Goal: Task Accomplishment & Management: Use online tool/utility

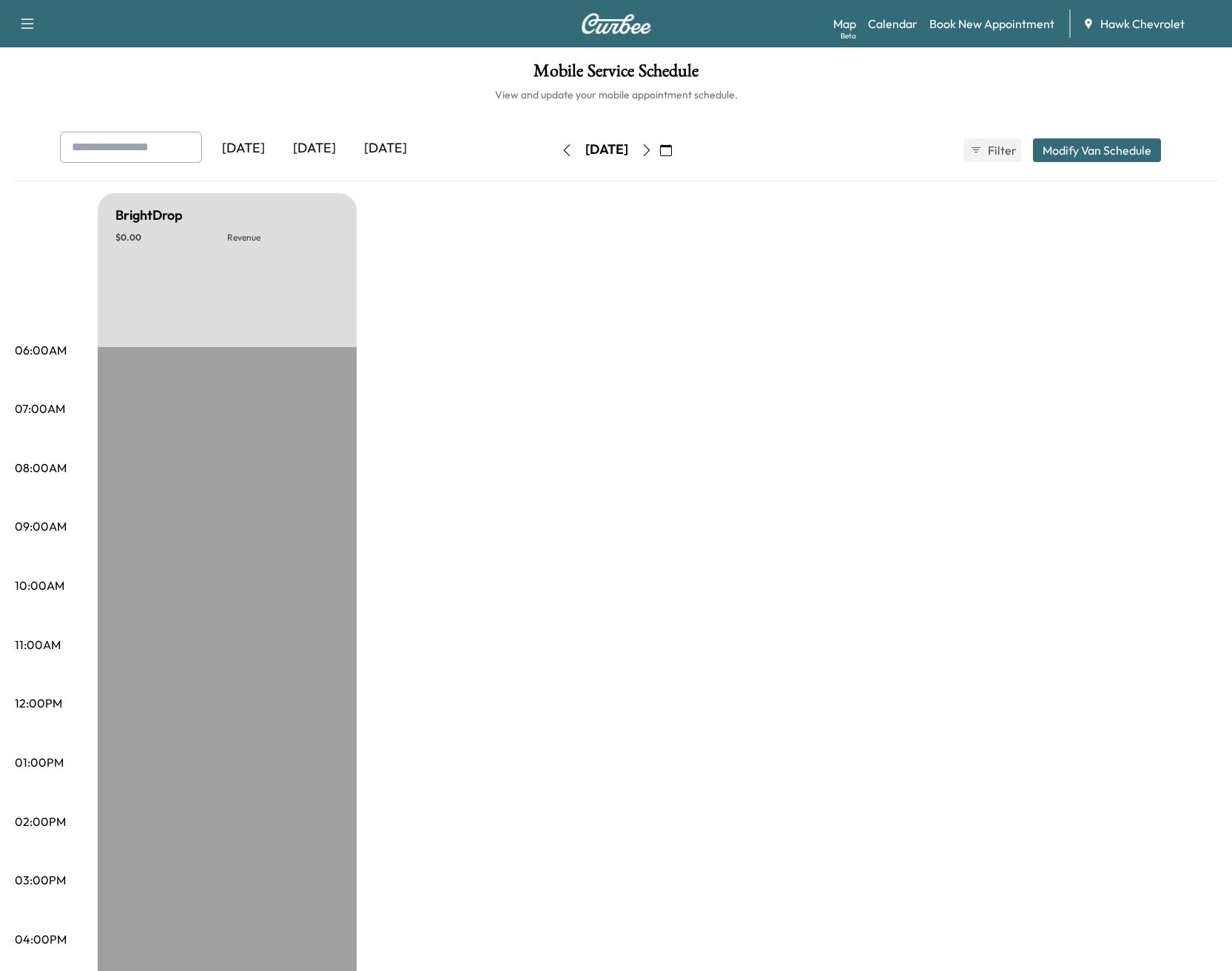
click at [672, 155] on icon "button" at bounding box center [666, 150] width 12 height 12
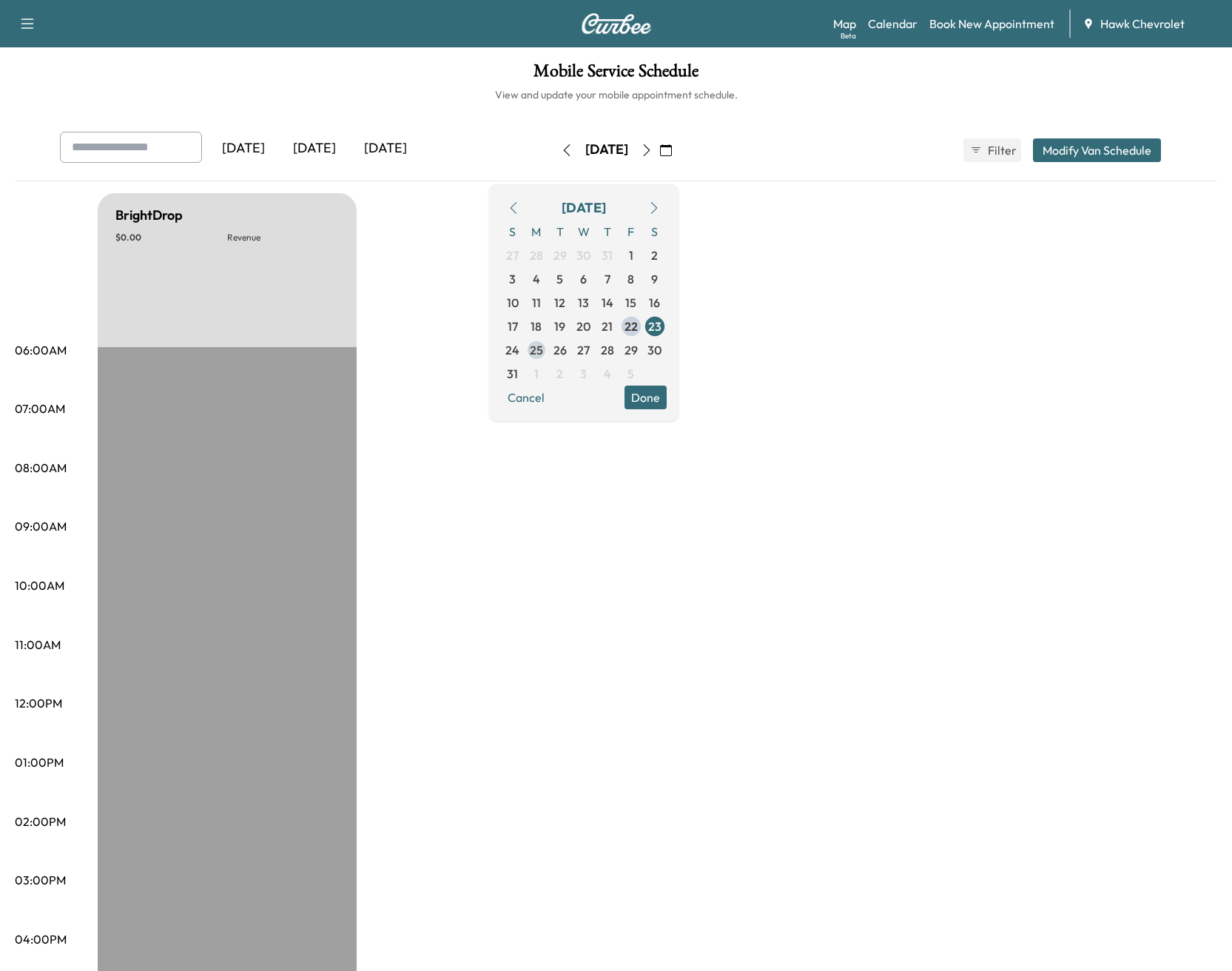
click at [543, 352] on span "25" at bounding box center [537, 350] width 14 height 18
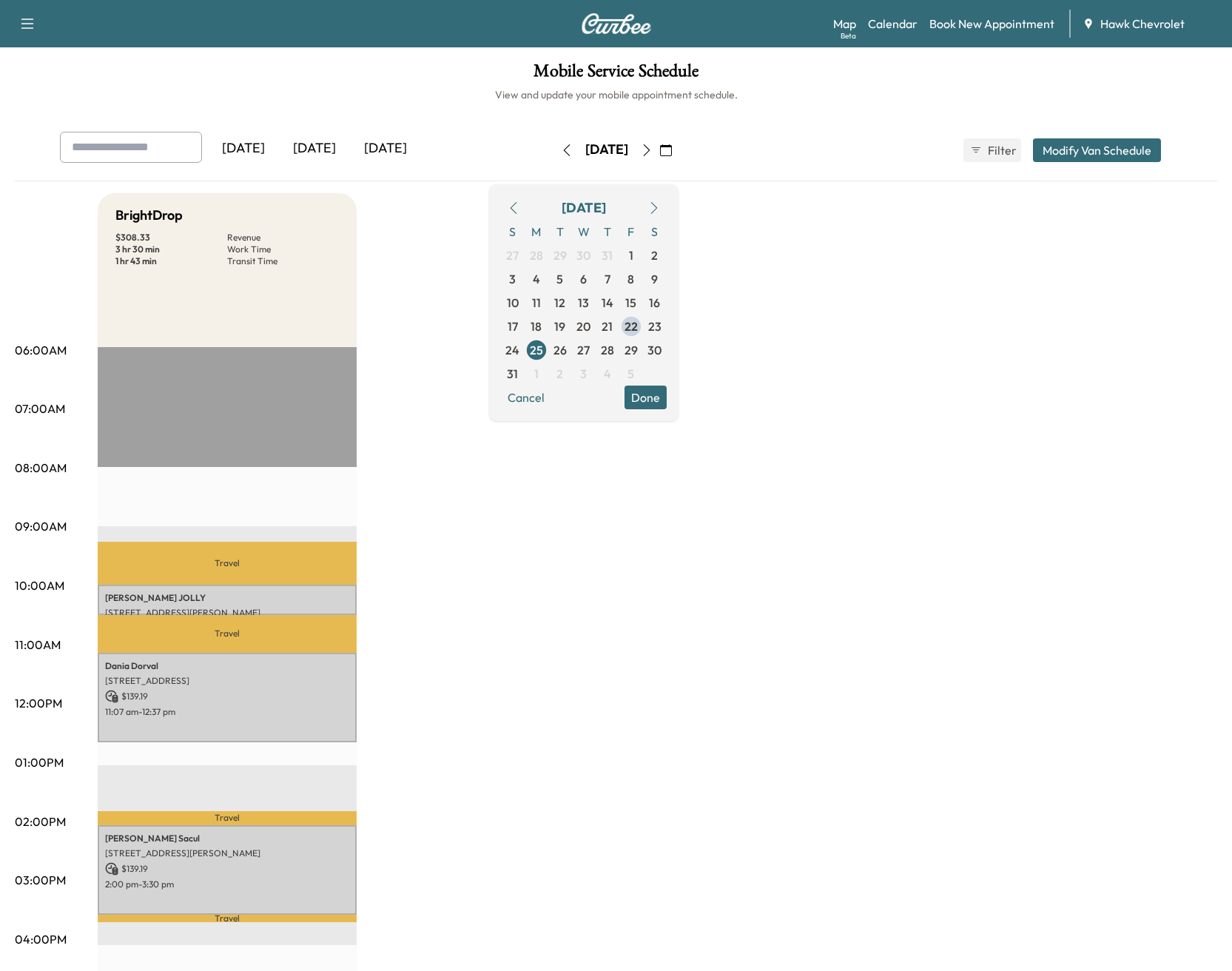
click at [667, 406] on button "Done" at bounding box center [645, 397] width 42 height 23
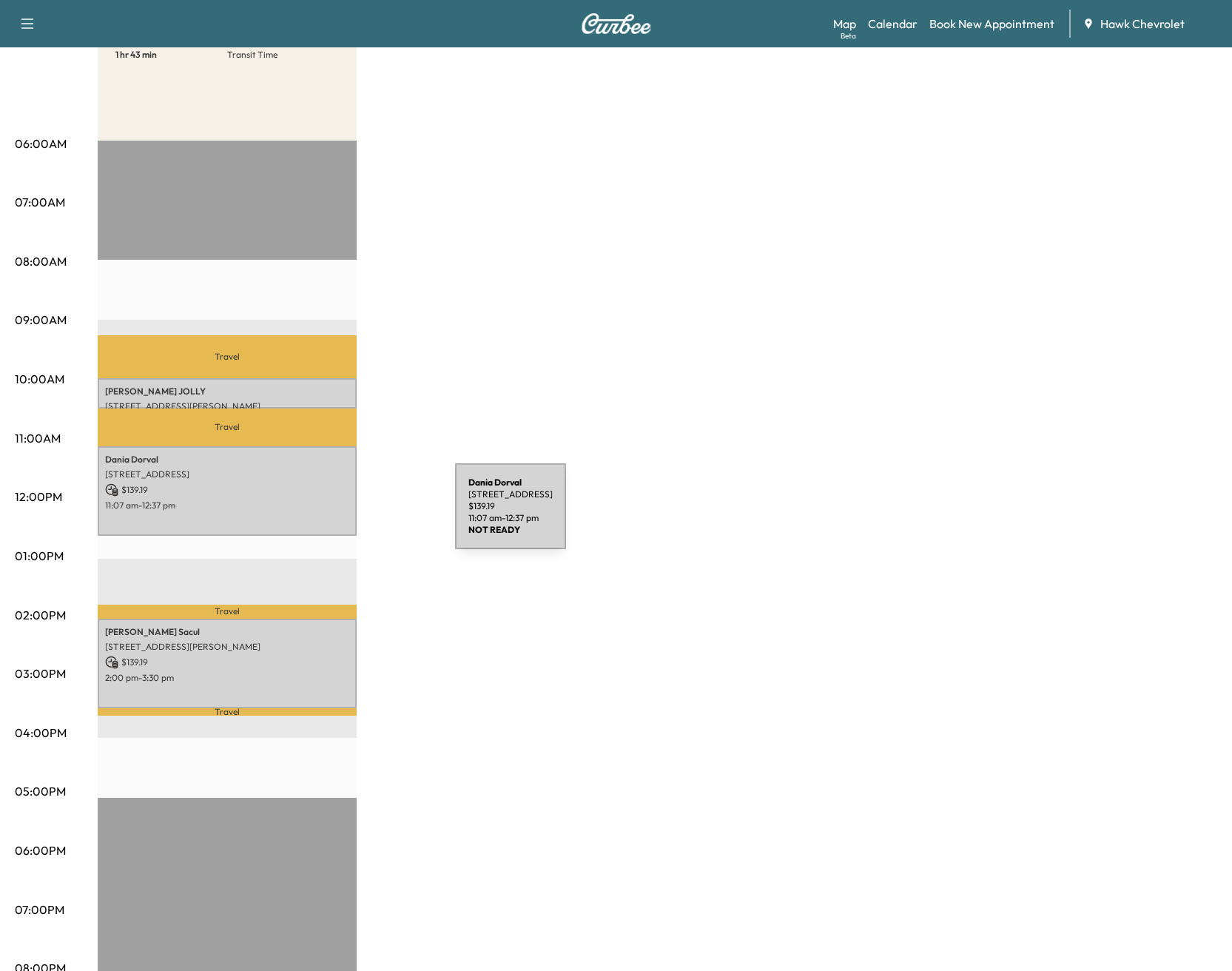
scroll to position [208, 0]
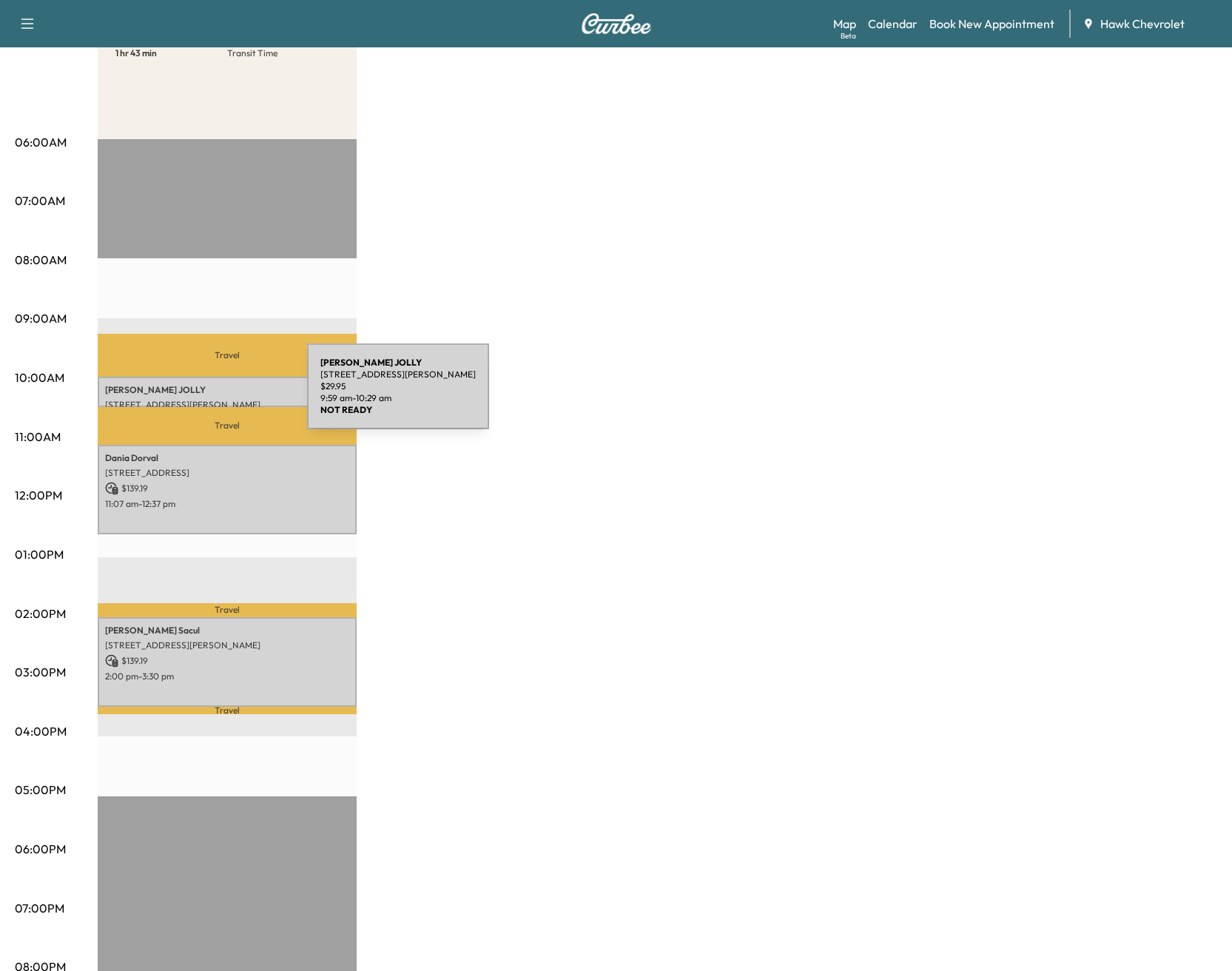
click at [197, 395] on div "[PERSON_NAME] [STREET_ADDRESS][PERSON_NAME] $ 29.95 9:59 am - 10:29 am" at bounding box center [227, 391] width 259 height 29
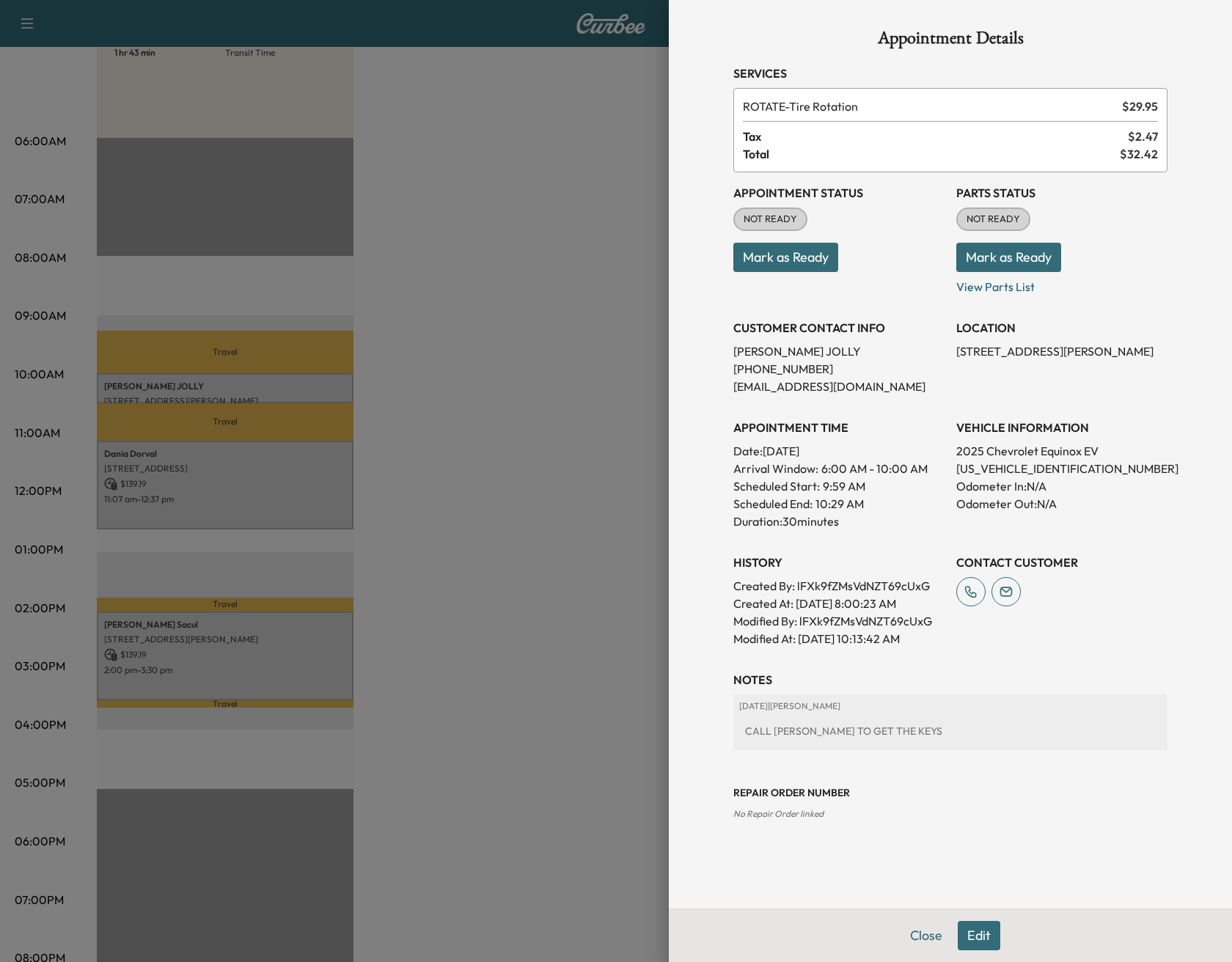
click at [177, 457] on div at bounding box center [616, 481] width 1232 height 962
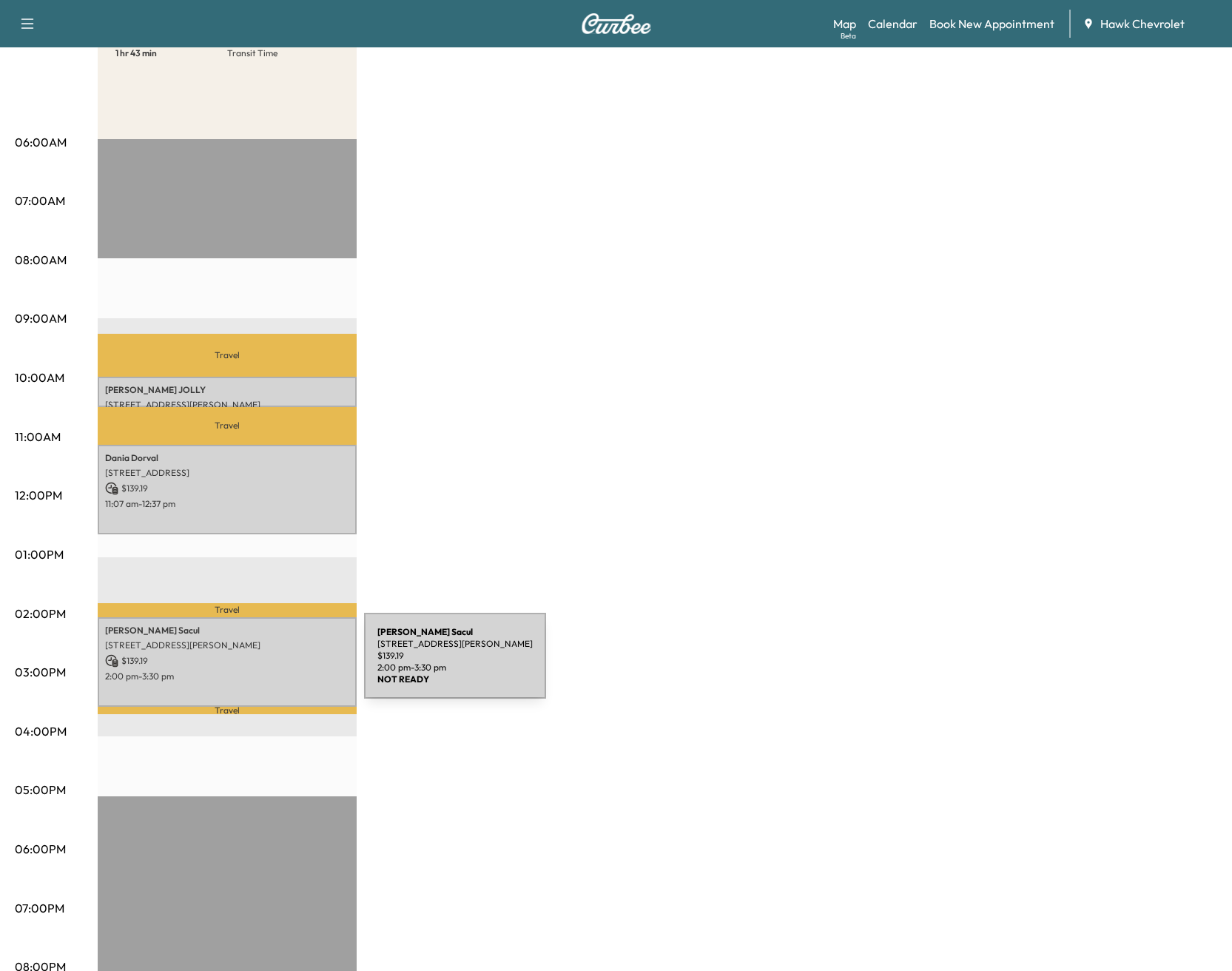
click at [259, 659] on p "$ 139.19" at bounding box center [227, 661] width 244 height 14
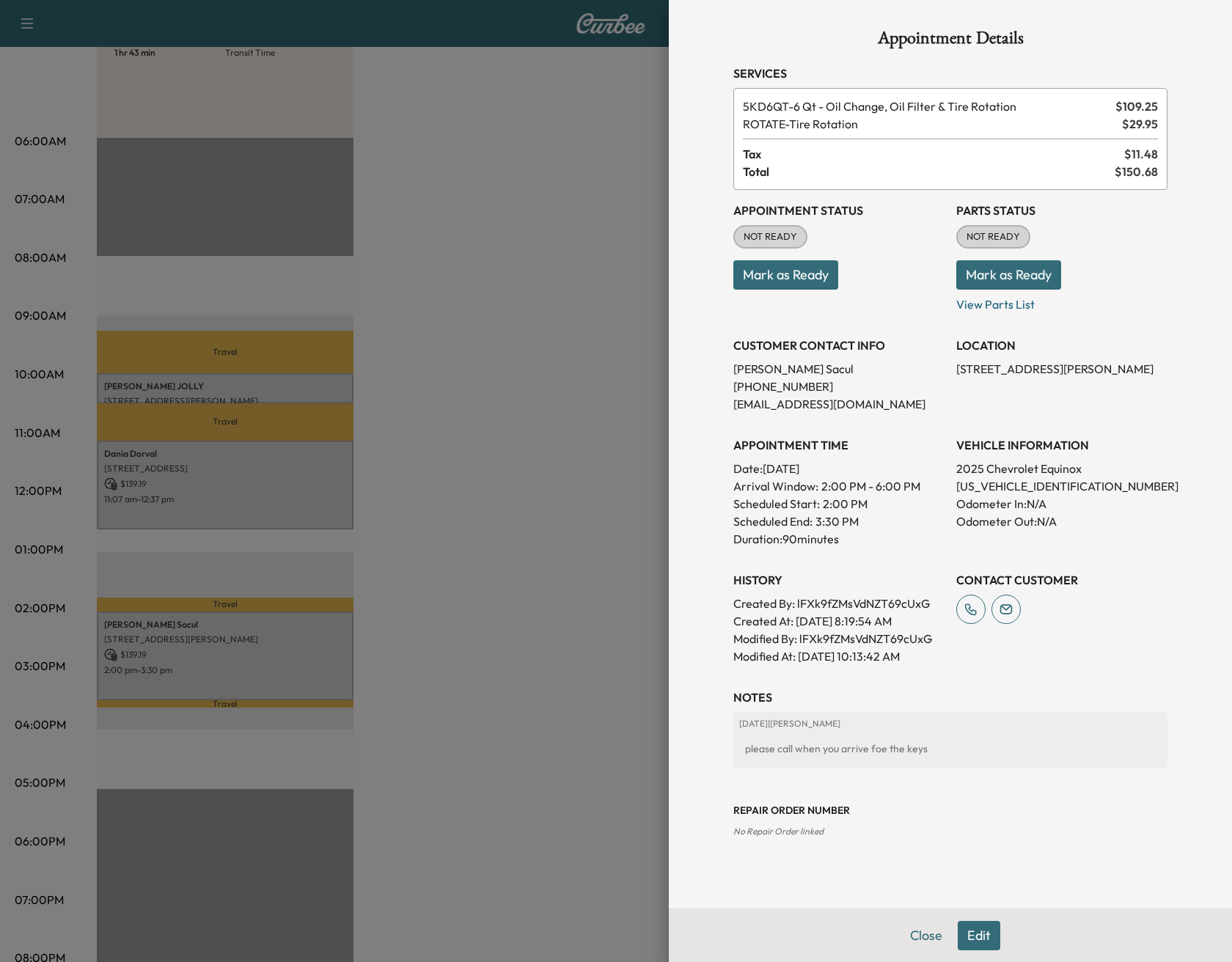
click at [1015, 371] on p "[STREET_ADDRESS][PERSON_NAME]" at bounding box center [1062, 369] width 211 height 18
click at [455, 340] on div at bounding box center [616, 481] width 1232 height 962
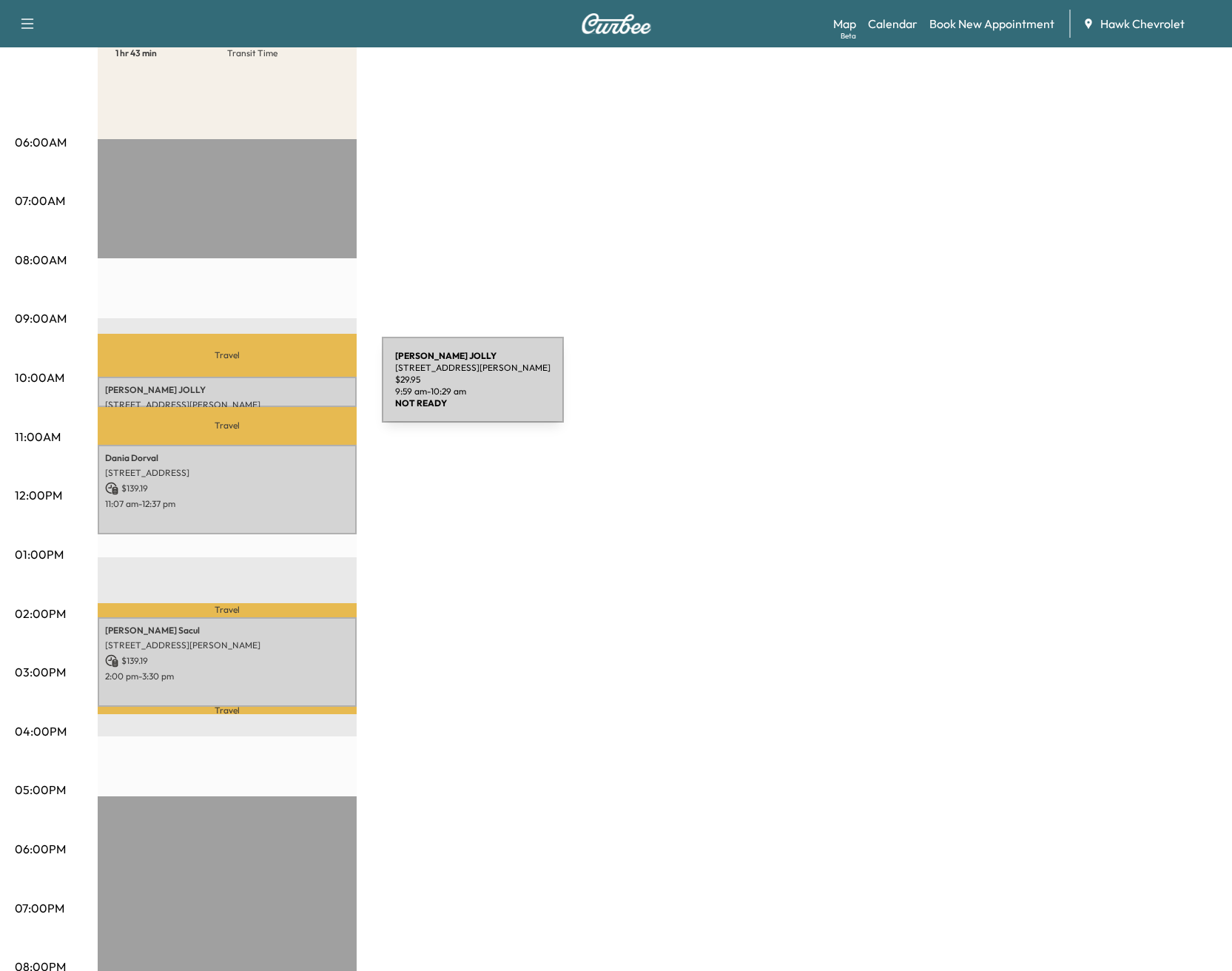
click at [270, 388] on p "[PERSON_NAME]" at bounding box center [227, 390] width 244 height 12
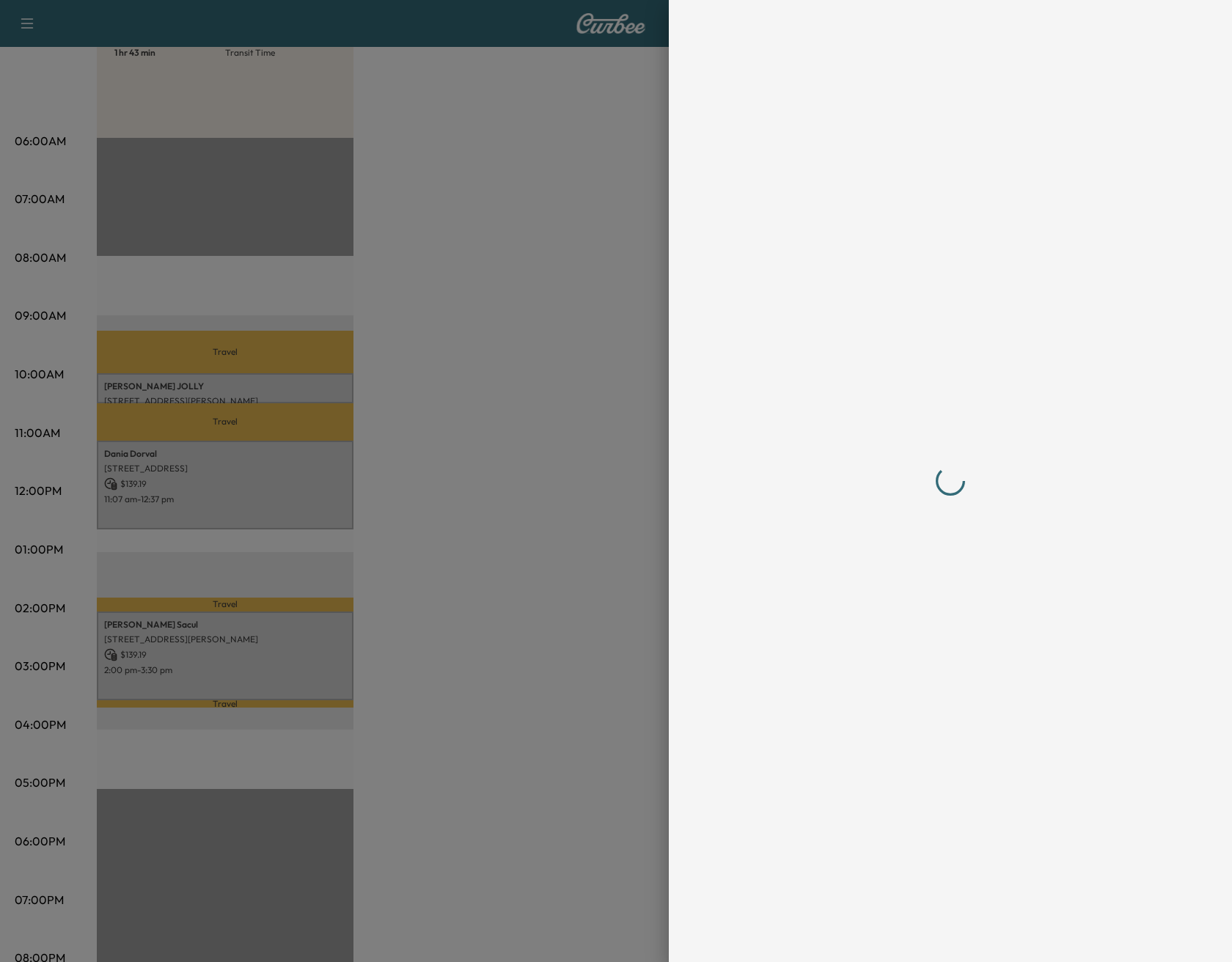
click at [267, 384] on div at bounding box center [616, 481] width 1232 height 962
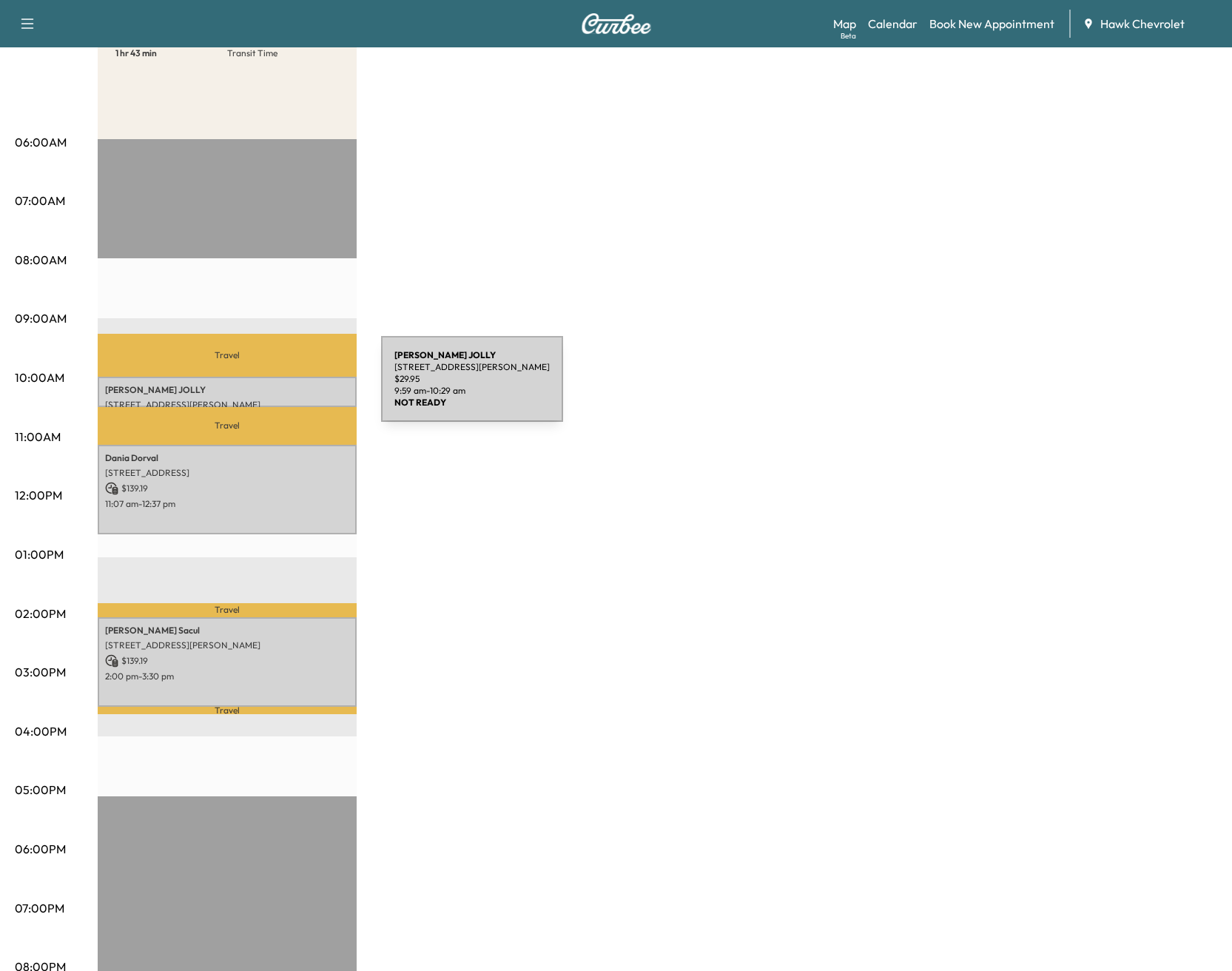
click at [270, 388] on p "[PERSON_NAME]" at bounding box center [227, 390] width 244 height 12
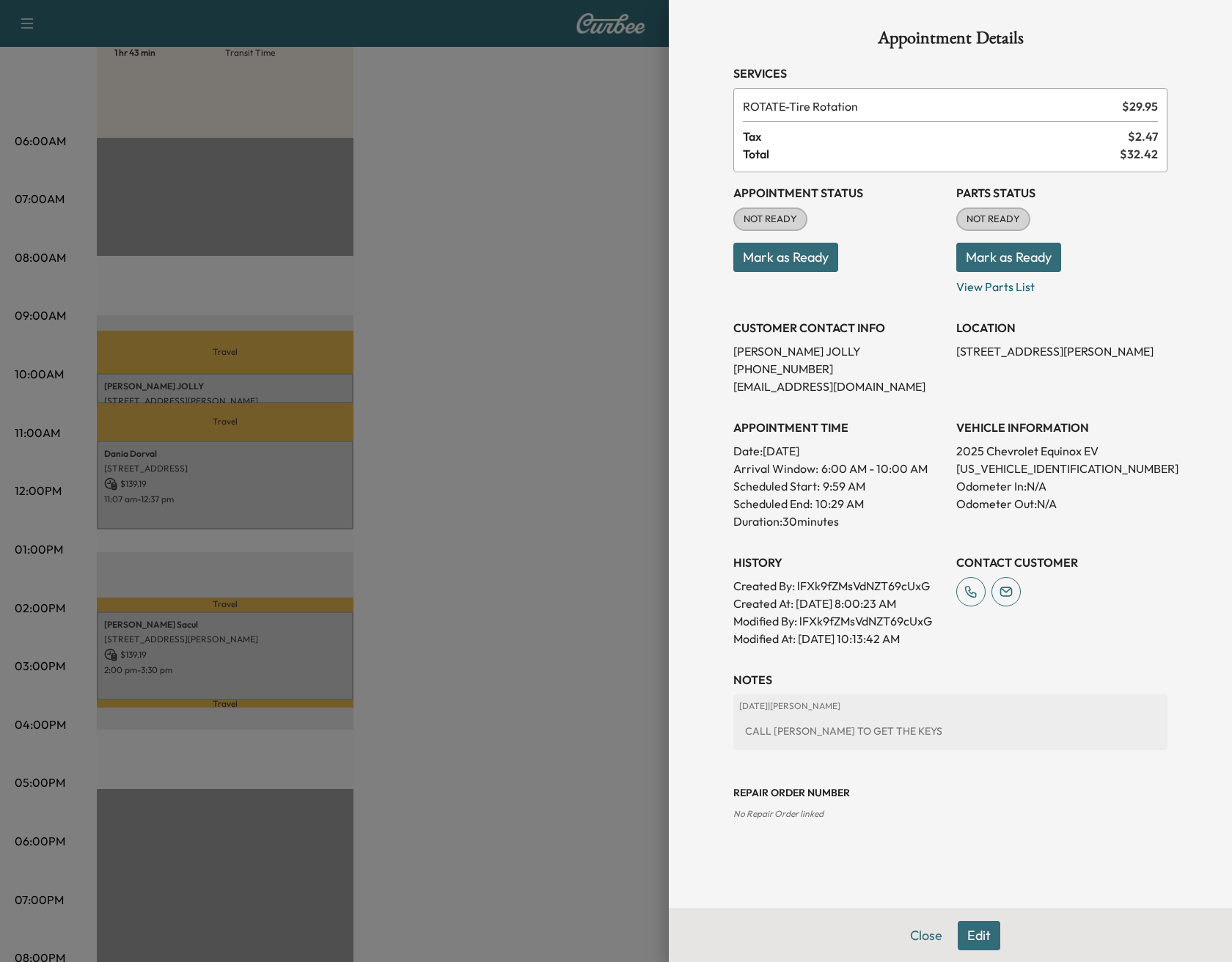
click at [1019, 350] on p "[STREET_ADDRESS][PERSON_NAME]" at bounding box center [1062, 351] width 211 height 18
click at [531, 155] on div at bounding box center [616, 481] width 1232 height 962
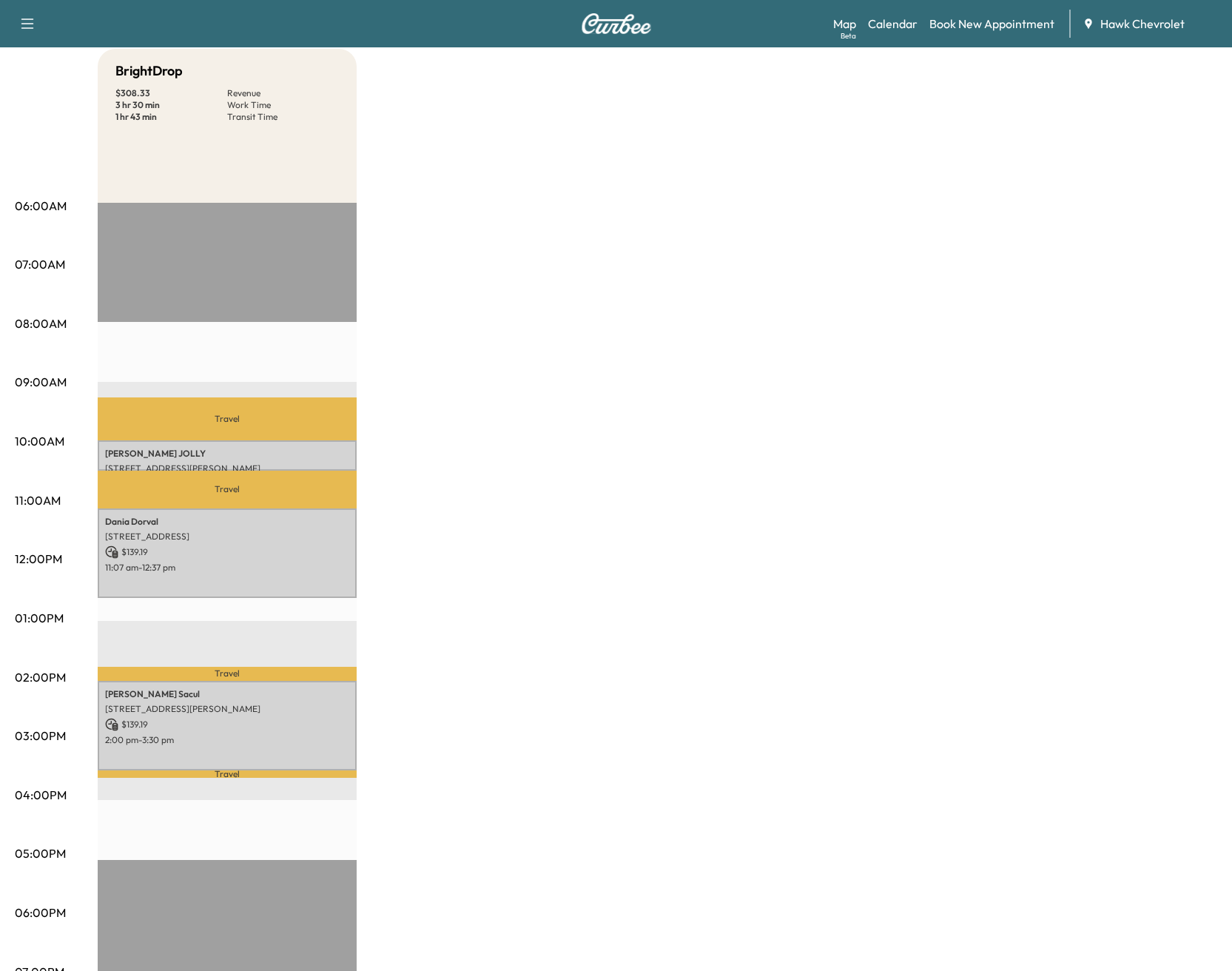
scroll to position [42, 0]
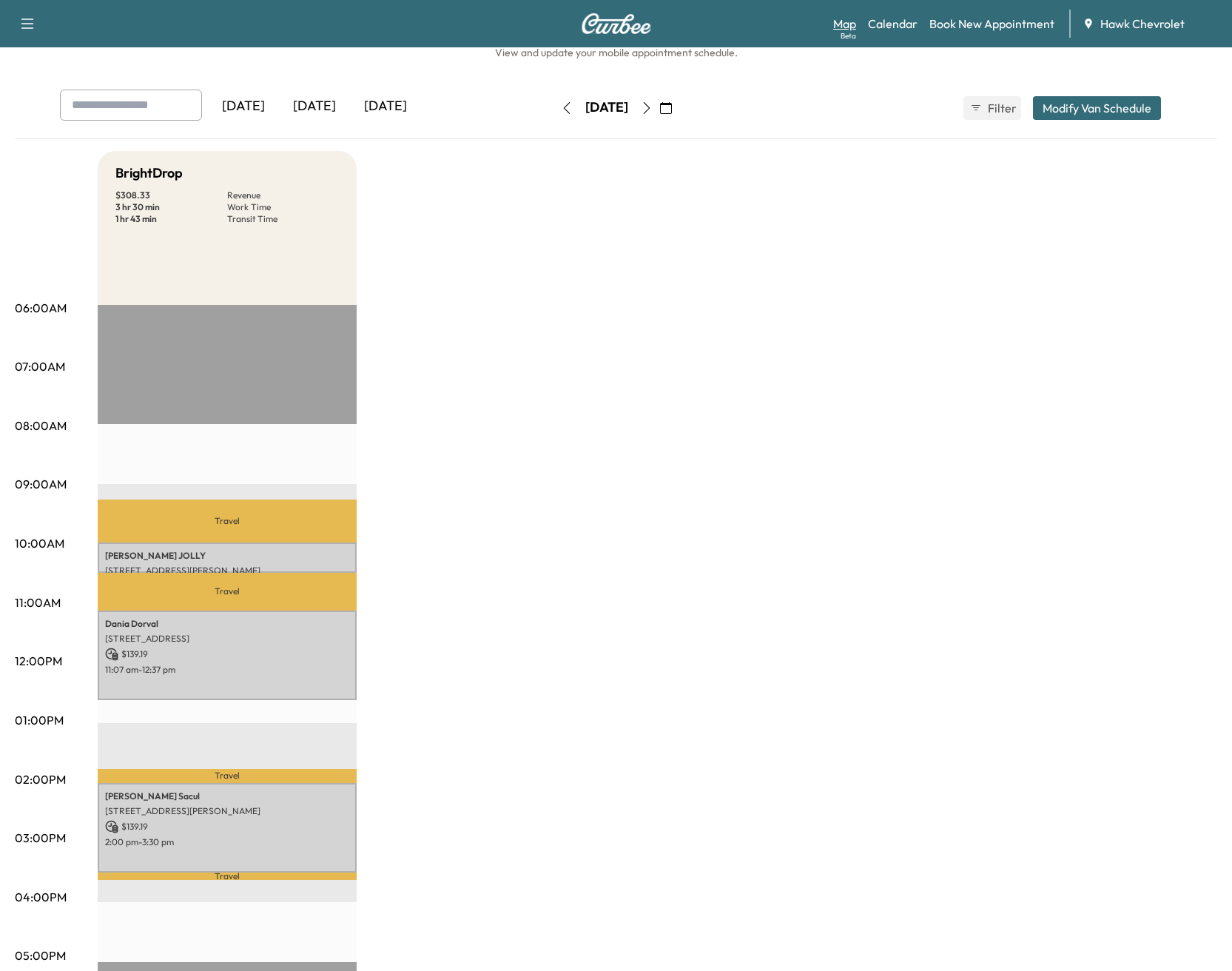
click at [844, 36] on div "Beta" at bounding box center [848, 36] width 16 height 11
